Goal: Task Accomplishment & Management: Manage account settings

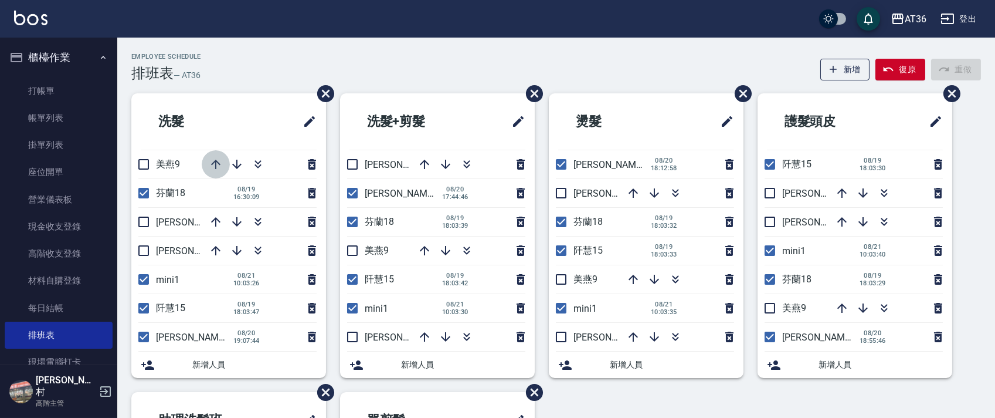
click at [218, 161] on icon "button" at bounding box center [216, 164] width 14 height 14
click at [217, 161] on icon "button" at bounding box center [215, 164] width 9 height 9
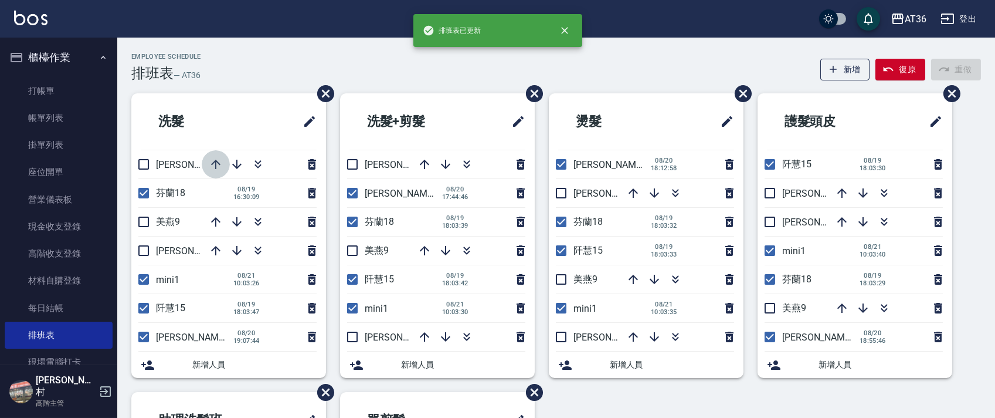
click at [217, 161] on icon "button" at bounding box center [215, 164] width 9 height 9
click at [143, 248] on input "checkbox" at bounding box center [143, 250] width 25 height 25
checkbox input "true"
click at [145, 282] on input "checkbox" at bounding box center [143, 279] width 25 height 25
checkbox input "false"
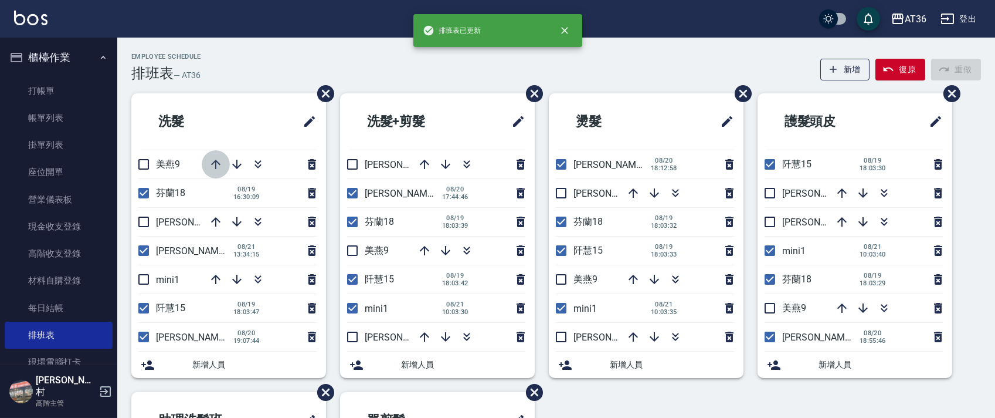
click at [215, 165] on icon "button" at bounding box center [216, 164] width 14 height 14
click at [350, 338] on input "checkbox" at bounding box center [352, 336] width 25 height 25
checkbox input "true"
click at [562, 338] on input "checkbox" at bounding box center [561, 336] width 25 height 25
checkbox input "true"
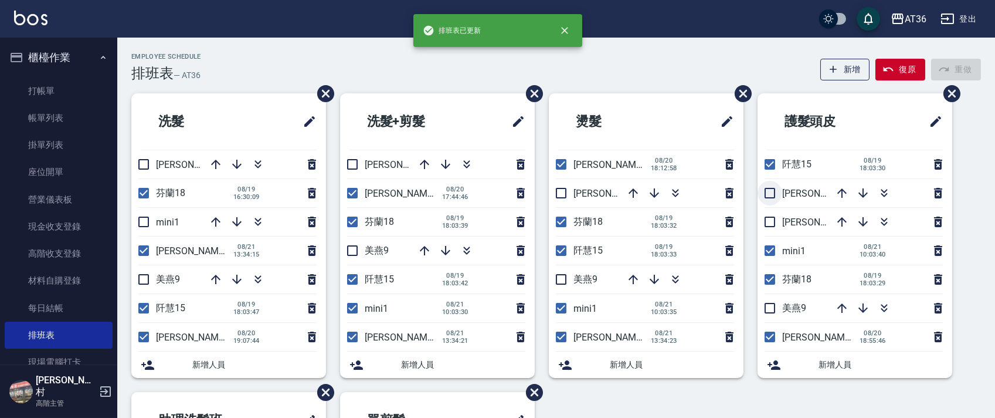
click at [768, 195] on input "checkbox" at bounding box center [770, 193] width 25 height 25
checkbox input "true"
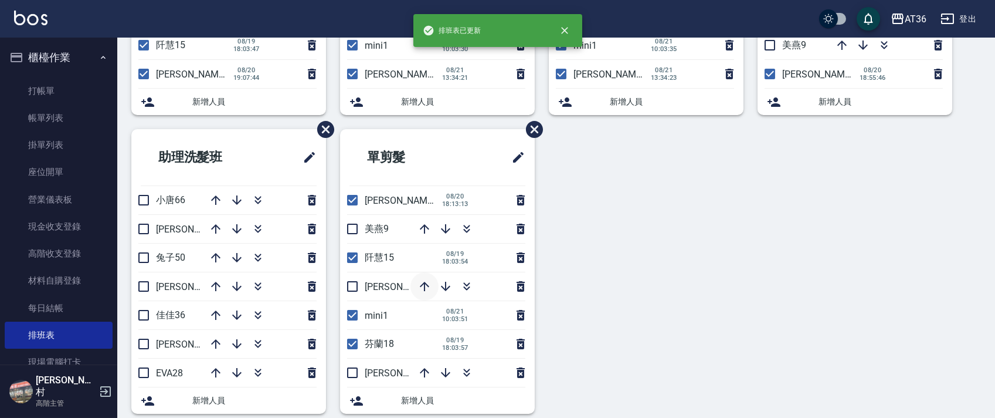
scroll to position [277, 0]
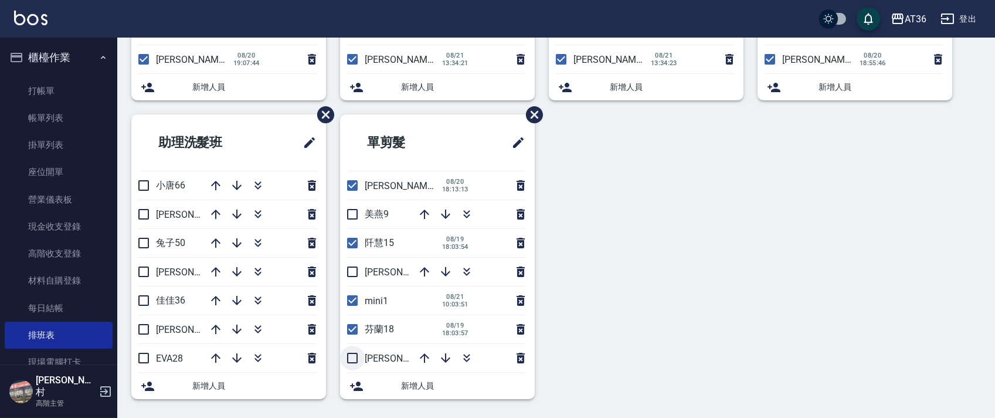
click at [353, 359] on input "checkbox" at bounding box center [352, 357] width 25 height 25
checkbox input "true"
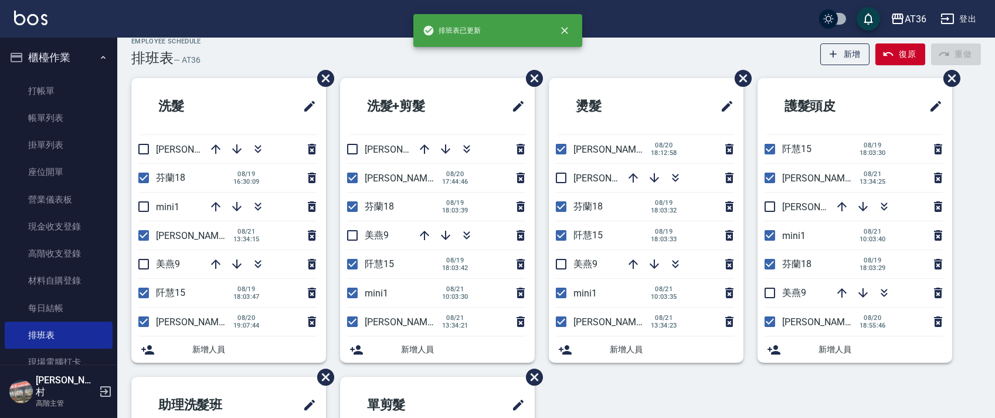
scroll to position [0, 0]
